Goal: Transaction & Acquisition: Purchase product/service

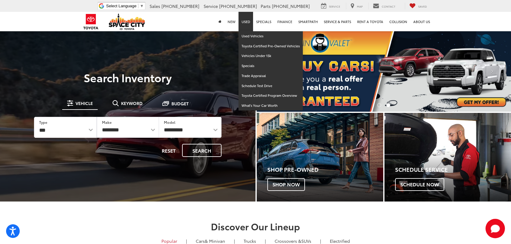
click at [251, 23] on link "Used" at bounding box center [246, 21] width 15 height 19
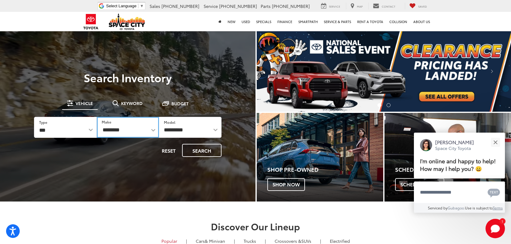
click at [124, 132] on select "**********" at bounding box center [128, 127] width 63 height 21
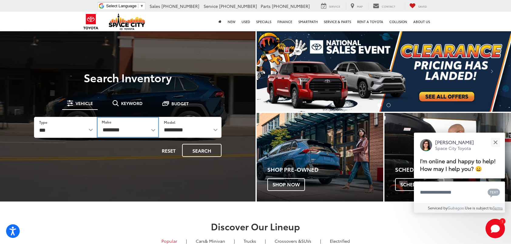
select select "******"
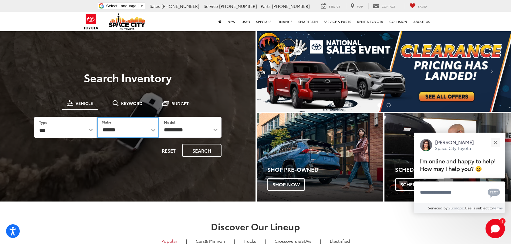
click at [97, 117] on select "**********" at bounding box center [128, 127] width 63 height 21
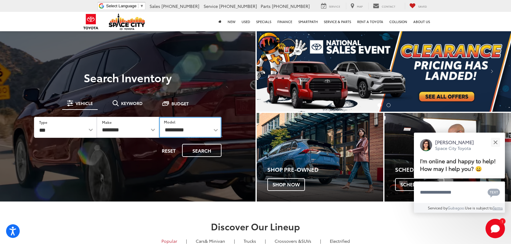
click at [167, 129] on select "**********" at bounding box center [190, 127] width 63 height 21
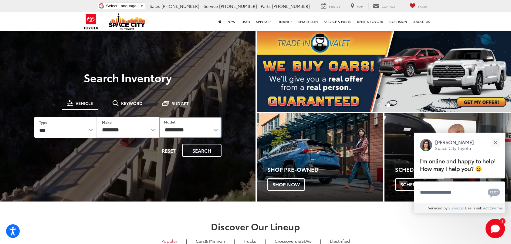
select select "*****"
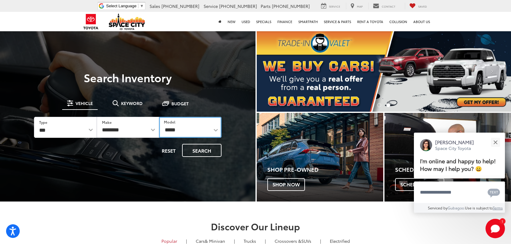
click at [159, 117] on select "**********" at bounding box center [190, 127] width 63 height 21
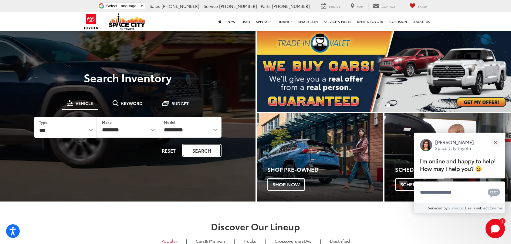
click at [196, 149] on button "Search" at bounding box center [201, 150] width 39 height 13
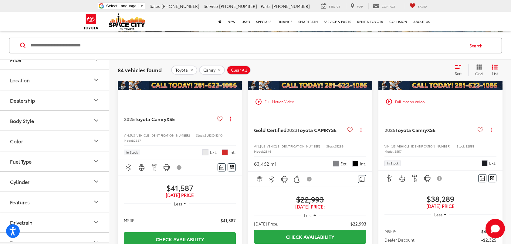
scroll to position [121, 0]
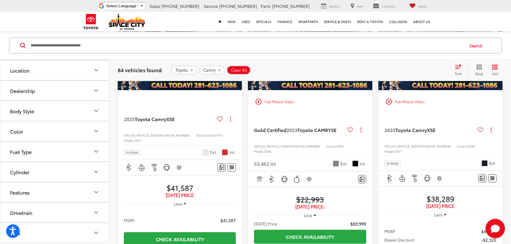
click at [54, 146] on button "Fuel Type" at bounding box center [54, 152] width 109 height 20
click at [14, 176] on label "Hybrid (74)" at bounding box center [54, 179] width 93 height 11
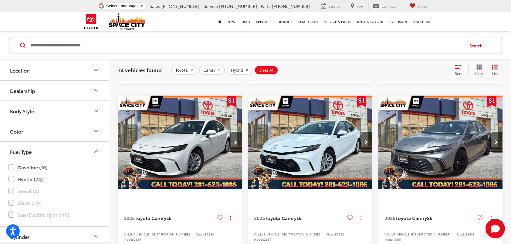
scroll to position [901, 0]
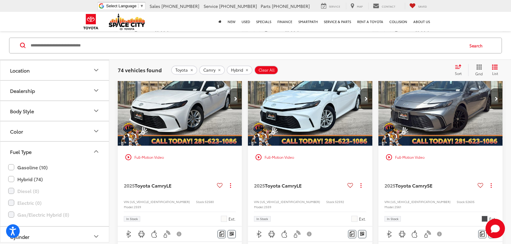
click at [458, 70] on div "Sort" at bounding box center [460, 70] width 16 height 12
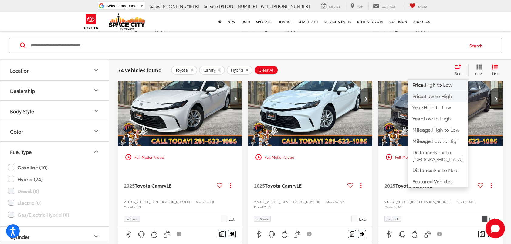
click at [430, 96] on span "Low to High" at bounding box center [438, 95] width 27 height 7
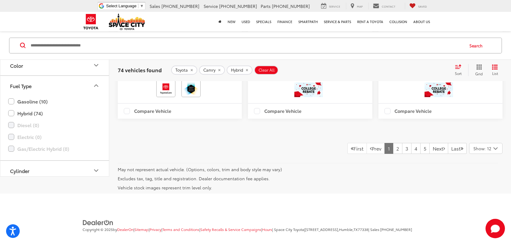
scroll to position [1629, 0]
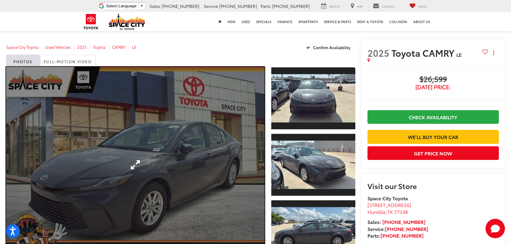
click at [165, 140] on link "Expand Photo 0" at bounding box center [135, 165] width 259 height 196
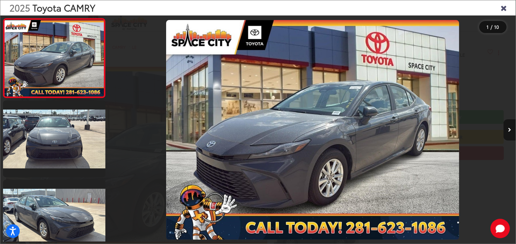
click at [511, 133] on button "Next image" at bounding box center [509, 129] width 12 height 21
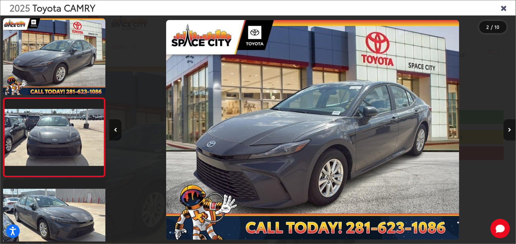
scroll to position [25, 0]
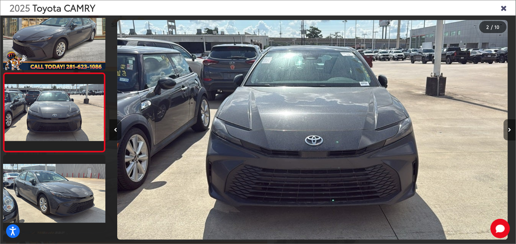
click at [511, 133] on button "Next image" at bounding box center [509, 129] width 12 height 21
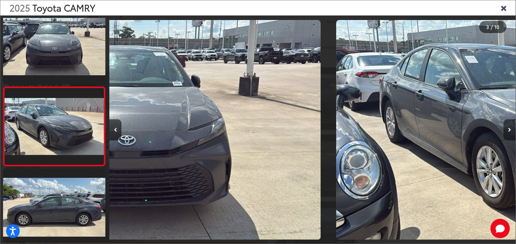
scroll to position [104, 0]
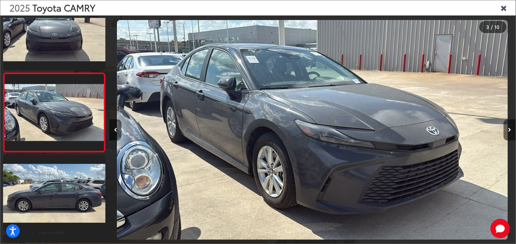
click at [511, 133] on button "Next image" at bounding box center [509, 129] width 12 height 21
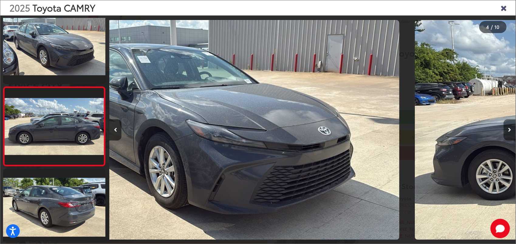
scroll to position [184, 0]
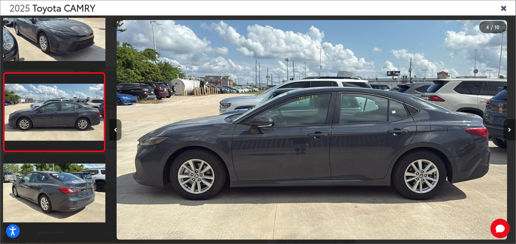
click at [511, 133] on button "Next image" at bounding box center [509, 129] width 12 height 21
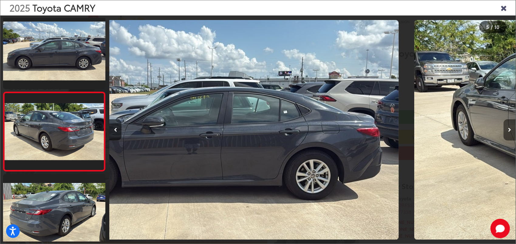
scroll to position [263, 0]
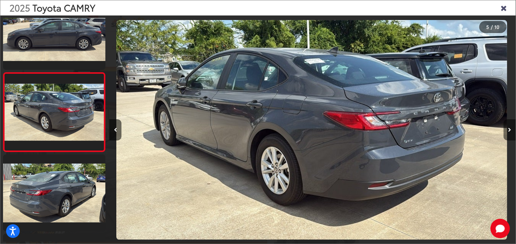
click at [511, 133] on button "Next image" at bounding box center [509, 129] width 12 height 21
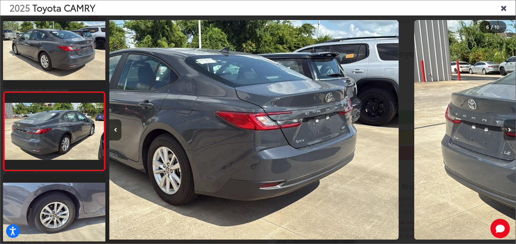
scroll to position [342, 0]
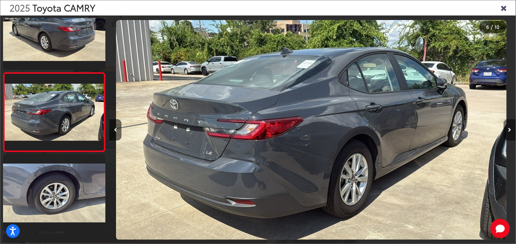
click at [511, 133] on button "Next image" at bounding box center [509, 129] width 12 height 21
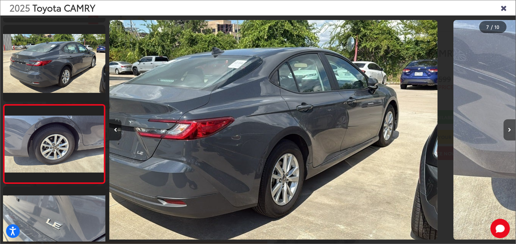
scroll to position [0, 0]
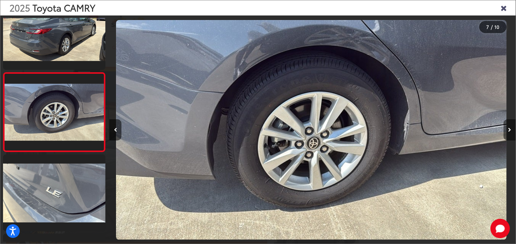
click at [511, 133] on button "Next image" at bounding box center [509, 129] width 12 height 21
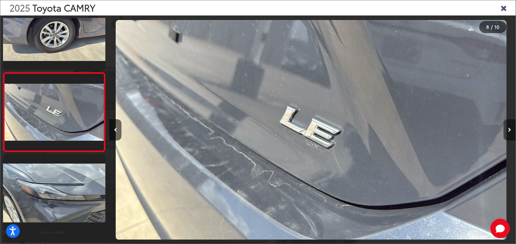
click at [511, 133] on button "Next image" at bounding box center [509, 129] width 12 height 21
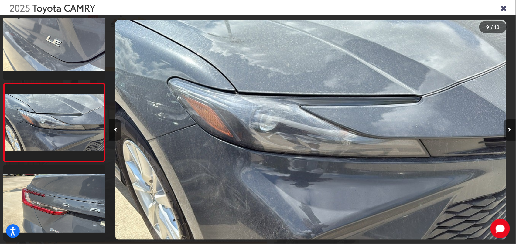
click at [511, 133] on button "Next image" at bounding box center [509, 129] width 12 height 21
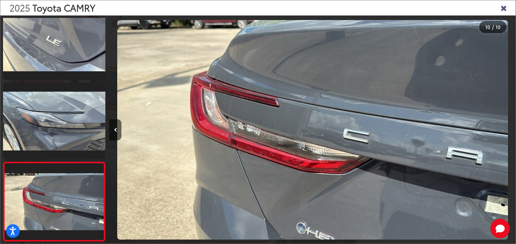
click at [511, 133] on div at bounding box center [464, 129] width 101 height 229
click at [503, 8] on icon "Close gallery" at bounding box center [503, 8] width 6 height 8
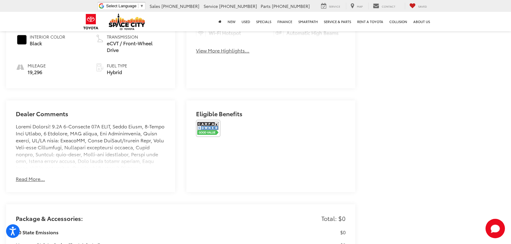
click at [31, 175] on button "Read More..." at bounding box center [30, 178] width 29 height 7
